Goal: Transaction & Acquisition: Purchase product/service

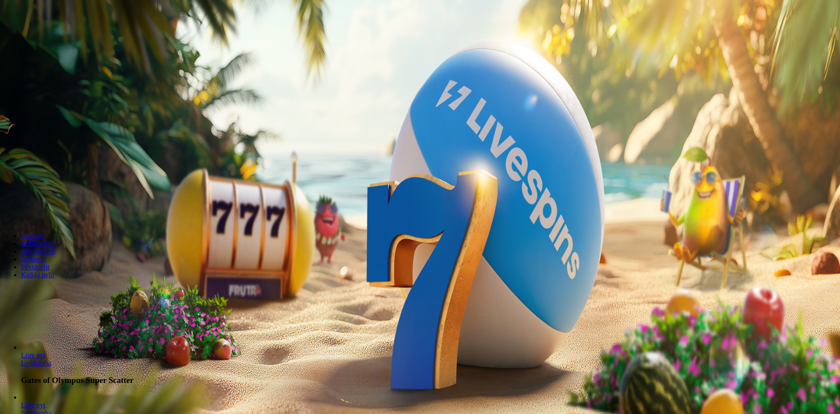
click at [75, 36] on button "Kirjaudu" at bounding box center [60, 31] width 28 height 9
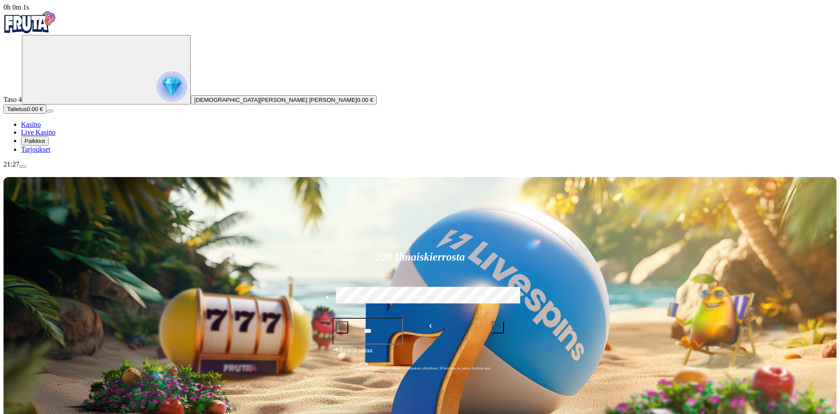
click at [45, 144] on span "Palkkiot" at bounding box center [34, 141] width 21 height 7
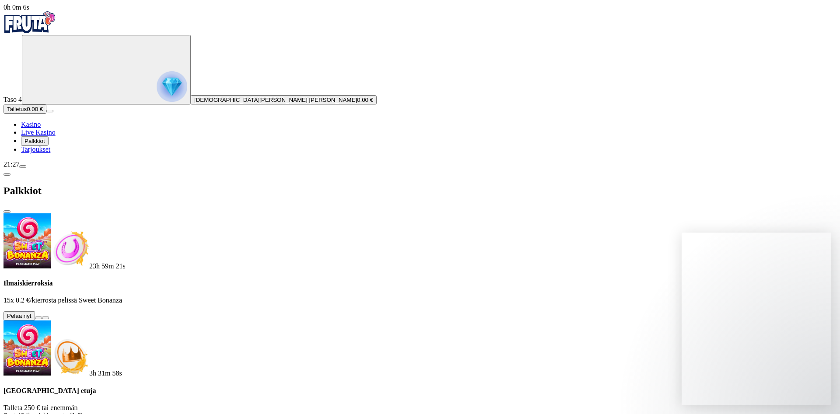
click at [42, 317] on button at bounding box center [38, 318] width 7 height 3
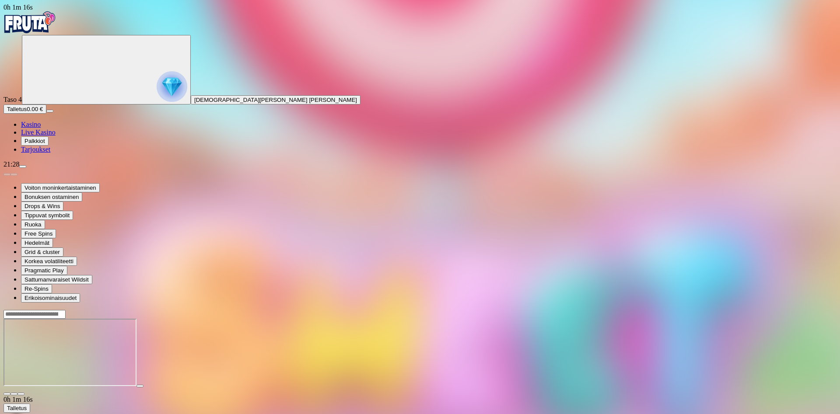
click at [45, 144] on span "Palkkiot" at bounding box center [34, 141] width 21 height 7
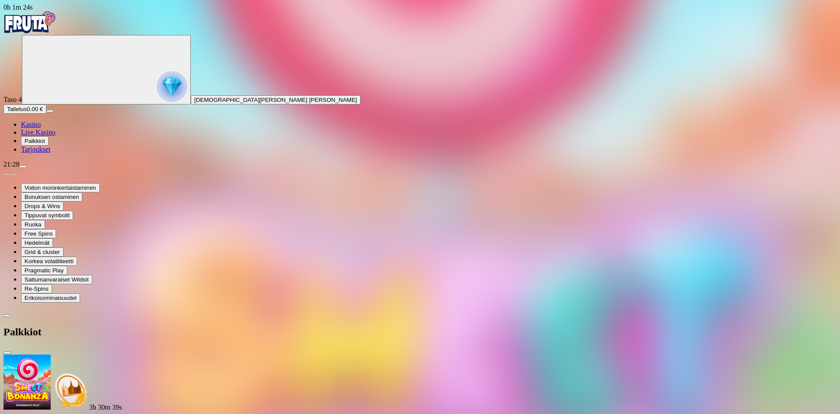
click at [7, 353] on span "close icon" at bounding box center [7, 353] width 0 height 0
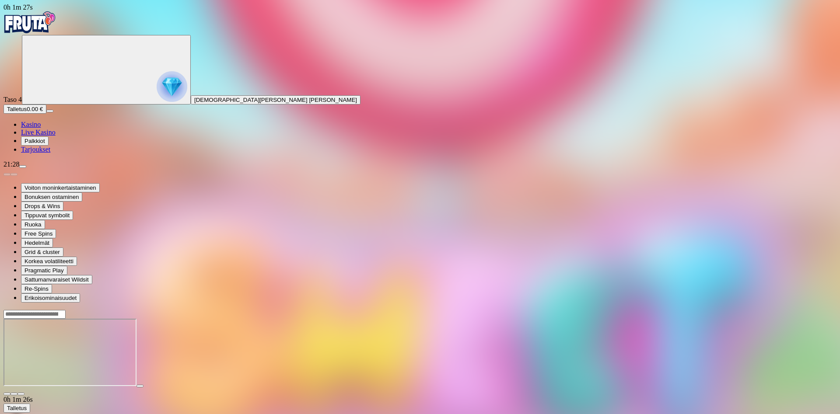
click at [50, 153] on span "Tarjoukset" at bounding box center [35, 149] width 29 height 7
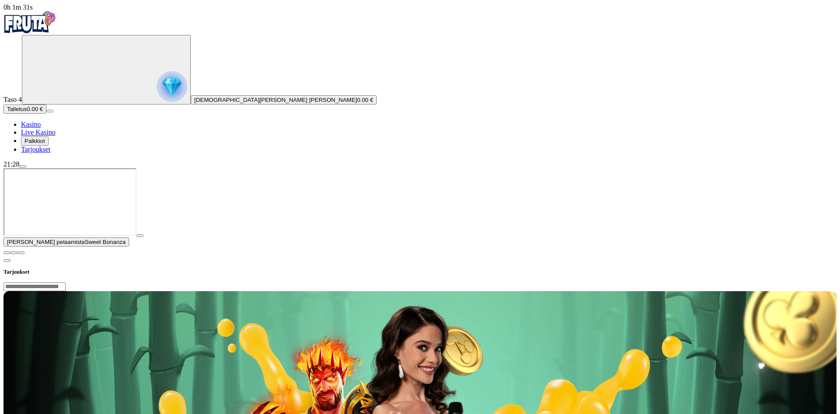
click at [62, 15] on div "Primary" at bounding box center [419, 23] width 833 height 24
click at [56, 21] on img "Primary" at bounding box center [29, 22] width 52 height 22
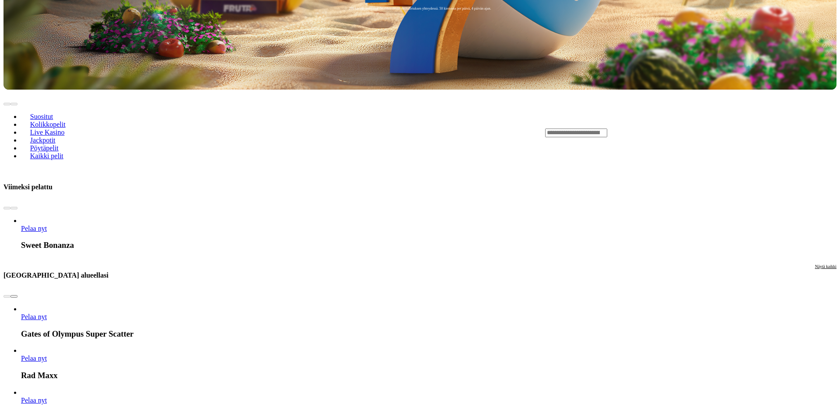
scroll to position [491, 0]
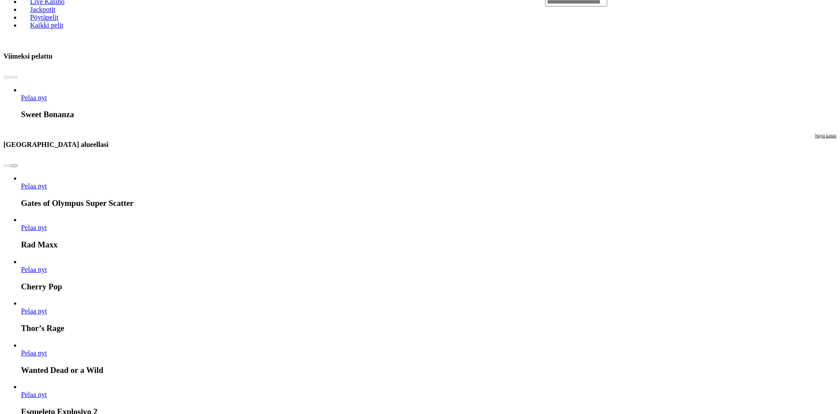
scroll to position [669, 0]
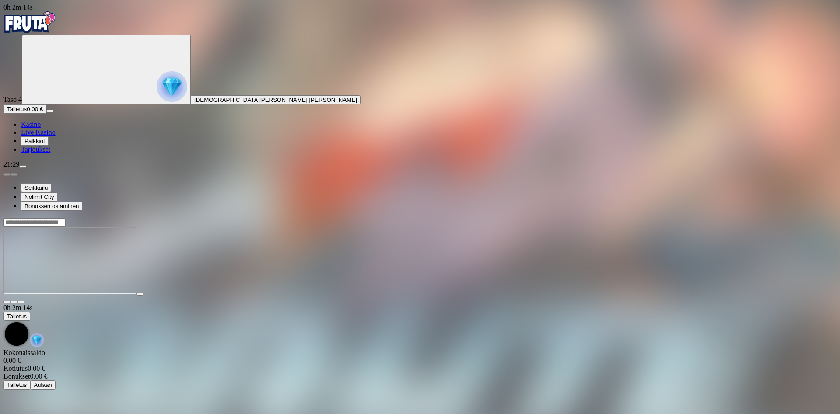
click at [796, 266] on div at bounding box center [419, 261] width 833 height 86
click at [34, 28] on img "Primary" at bounding box center [29, 22] width 52 height 22
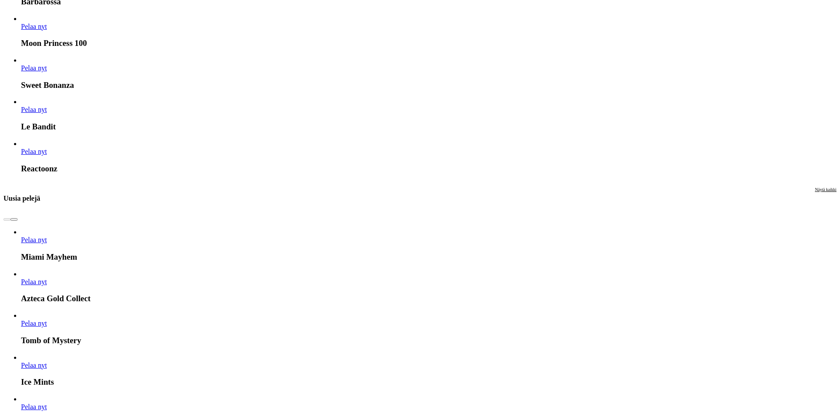
scroll to position [1116, 0]
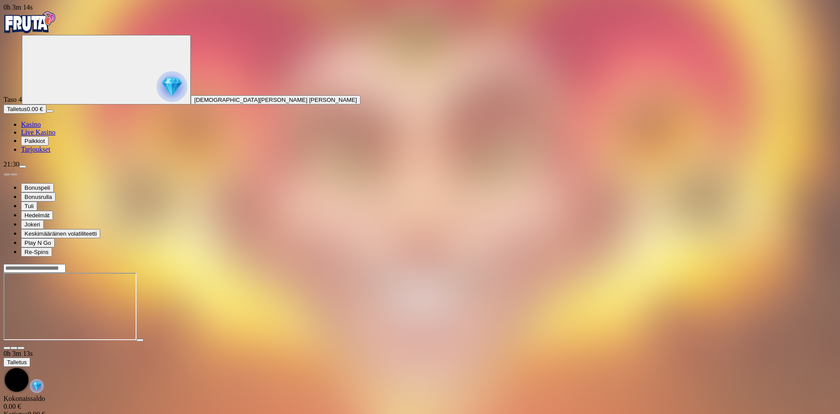
click at [45, 17] on div "Primary" at bounding box center [419, 23] width 833 height 24
click at [52, 28] on img "Primary" at bounding box center [29, 22] width 52 height 22
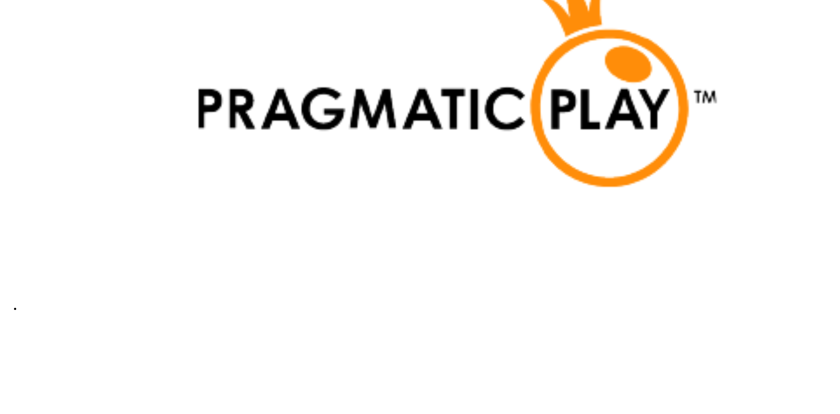
scroll to position [2053, 0]
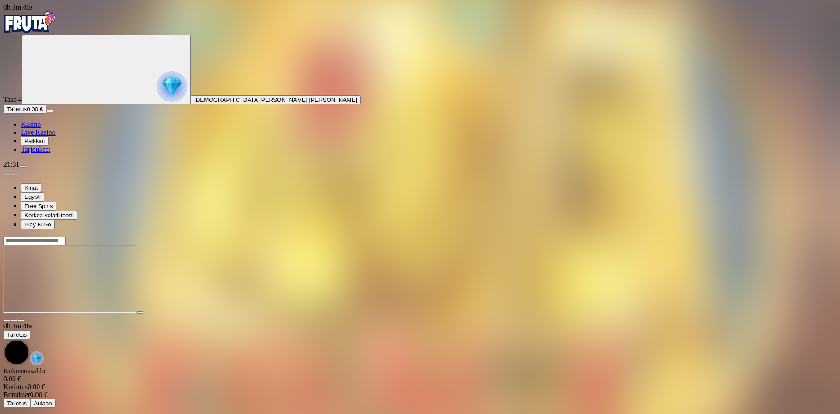
click at [51, 33] on img "Primary" at bounding box center [29, 22] width 52 height 22
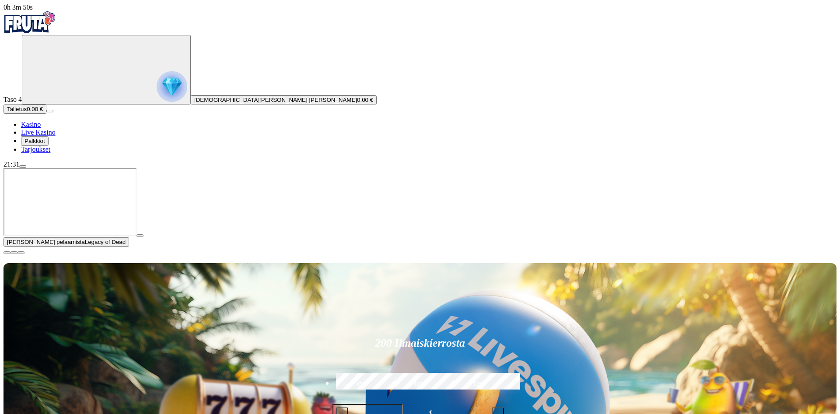
click at [342, 414] on span "minus icon" at bounding box center [342, 414] width 0 height 0
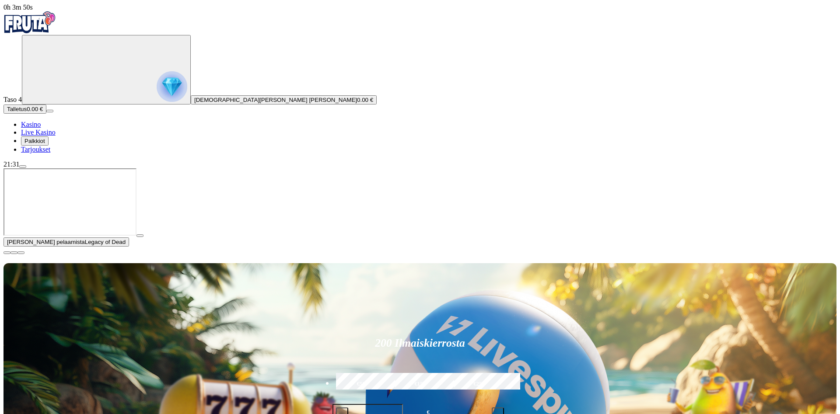
click at [342, 414] on span "minus icon" at bounding box center [342, 414] width 0 height 0
type input "**"
